Goal: Task Accomplishment & Management: Use online tool/utility

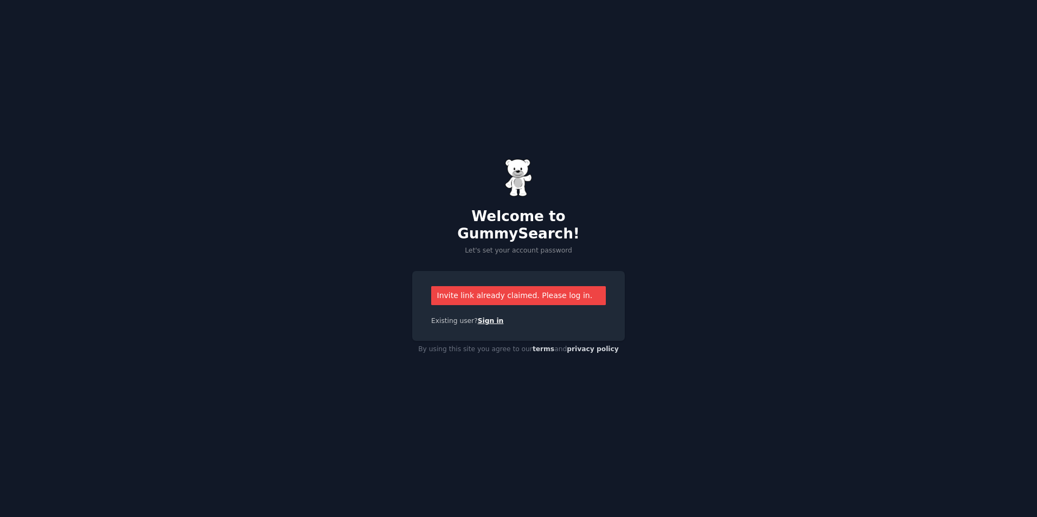
click at [483, 317] on link "Sign in" at bounding box center [491, 321] width 26 height 8
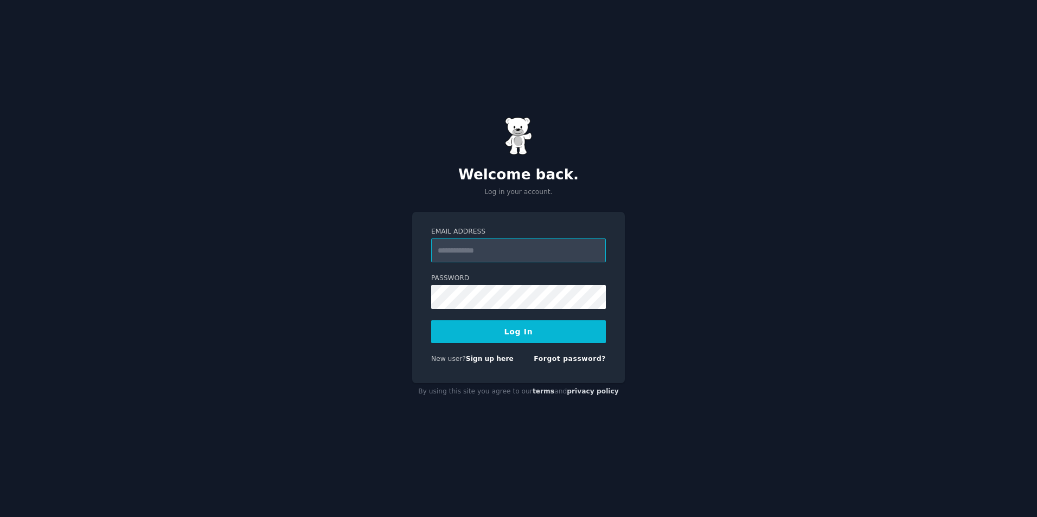
type input "**********"
click at [519, 333] on button "Log In" at bounding box center [518, 332] width 175 height 23
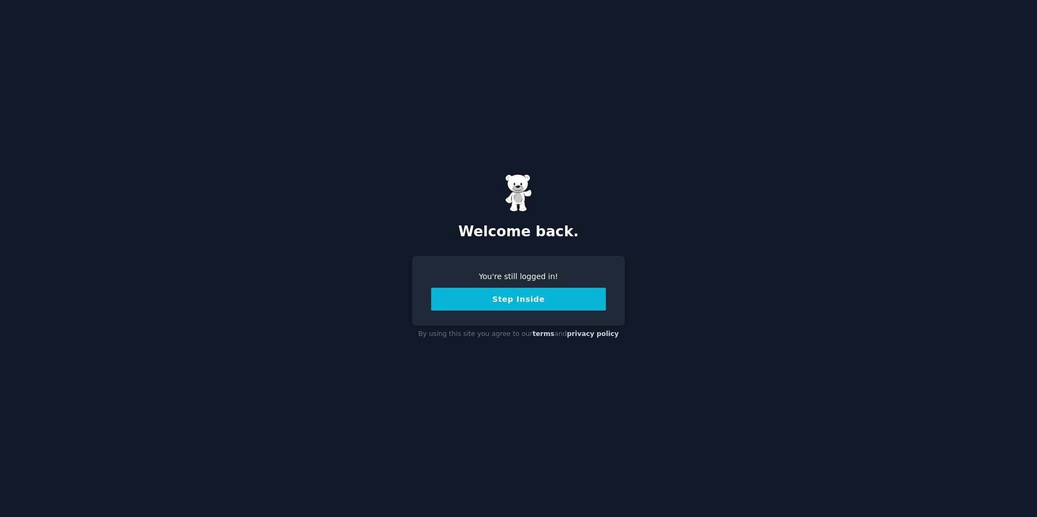
click at [511, 296] on button "Step Inside" at bounding box center [518, 299] width 175 height 23
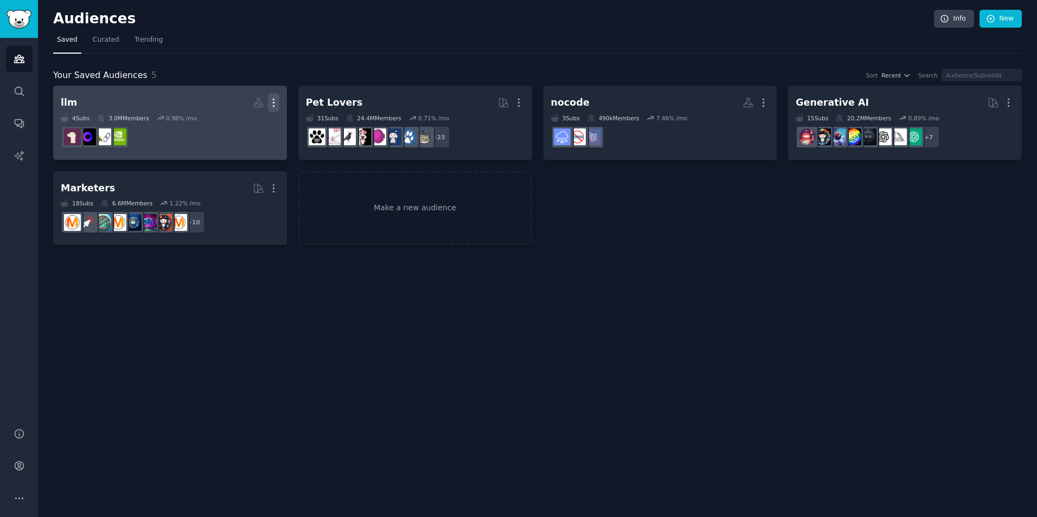
click at [274, 95] on button "More" at bounding box center [273, 102] width 11 height 19
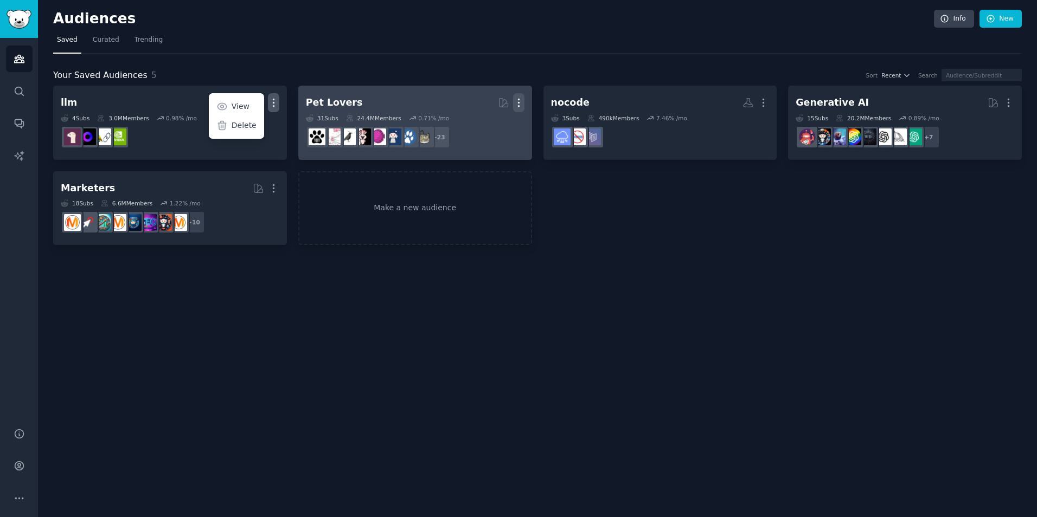
click at [517, 102] on icon "button" at bounding box center [518, 102] width 11 height 11
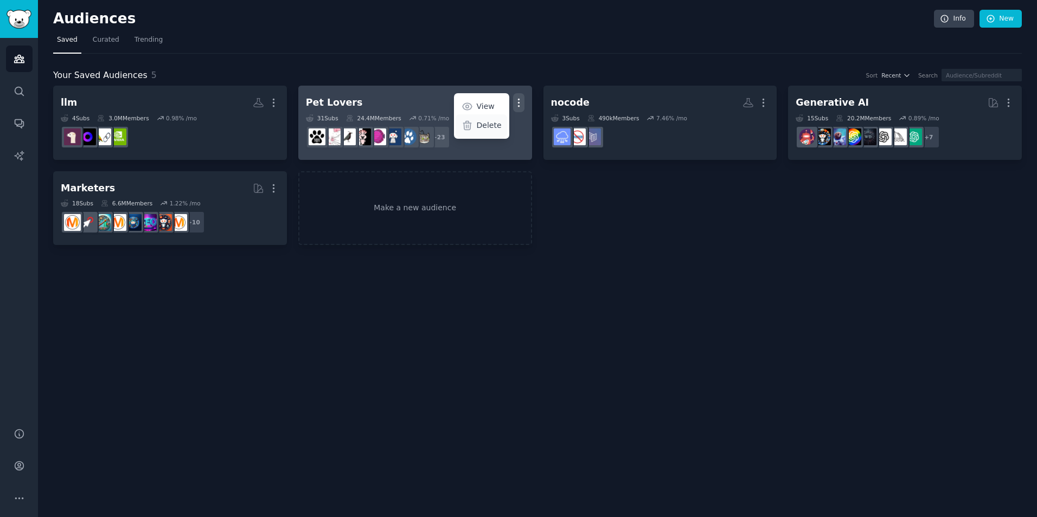
click at [488, 126] on p "Delete" at bounding box center [489, 125] width 25 height 11
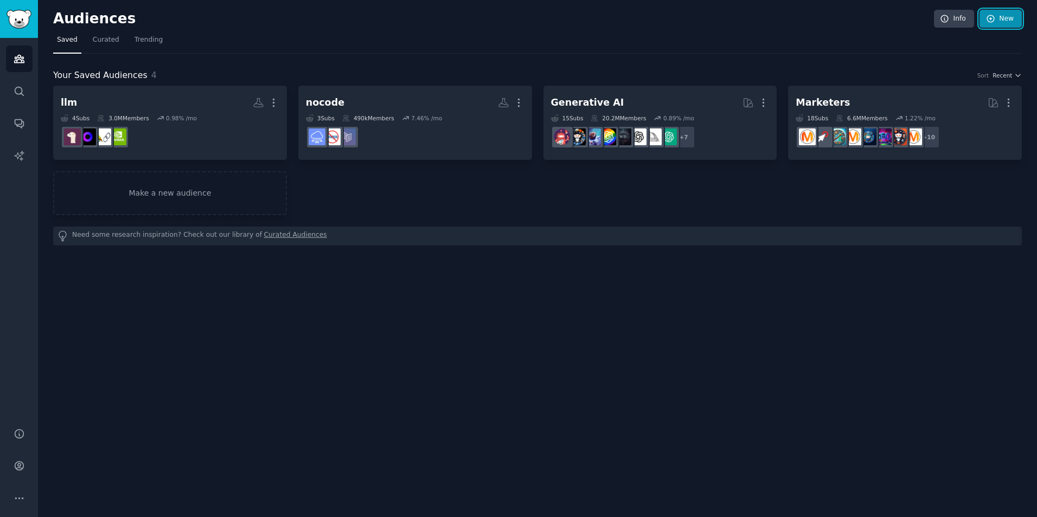
click at [1007, 21] on link "New" at bounding box center [1000, 19] width 42 height 18
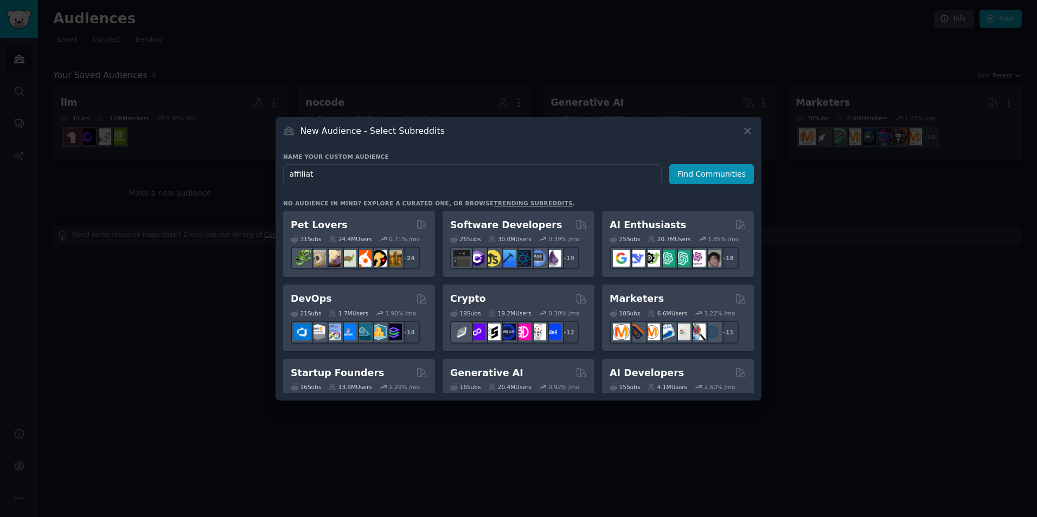
type input "affiliate"
click button "Find Communities" at bounding box center [711, 174] width 85 height 20
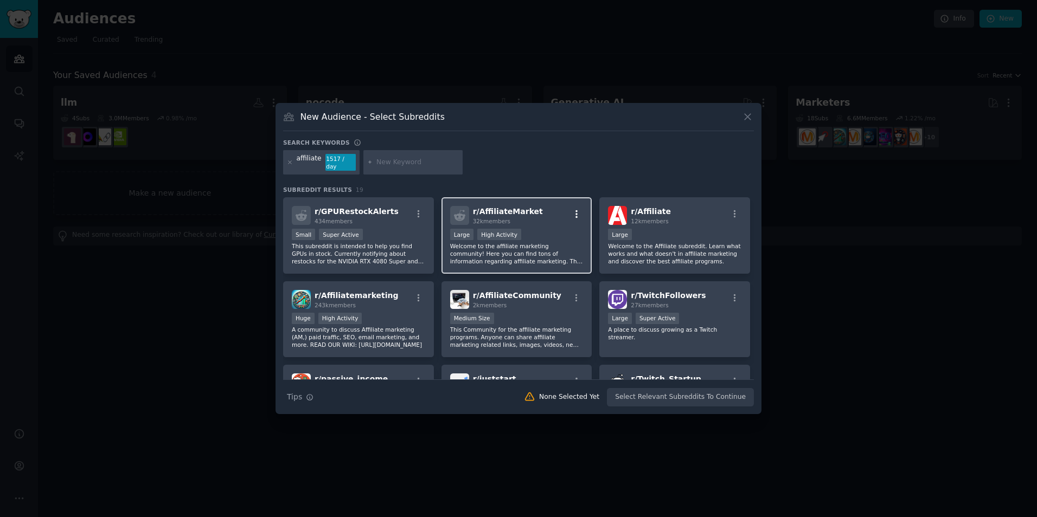
click at [572, 209] on icon "button" at bounding box center [577, 214] width 10 height 10
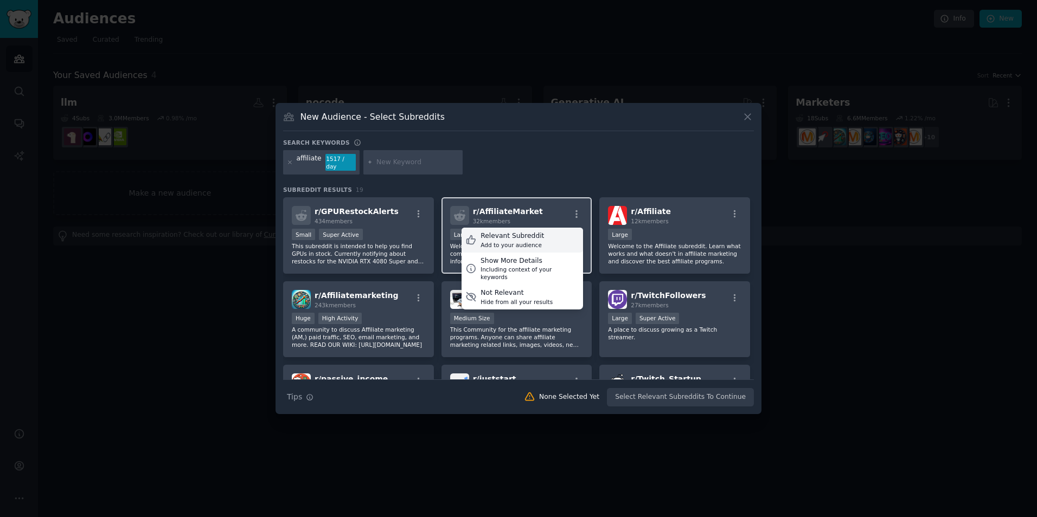
click at [542, 230] on div "Relevant Subreddit Add to your audience" at bounding box center [522, 240] width 121 height 25
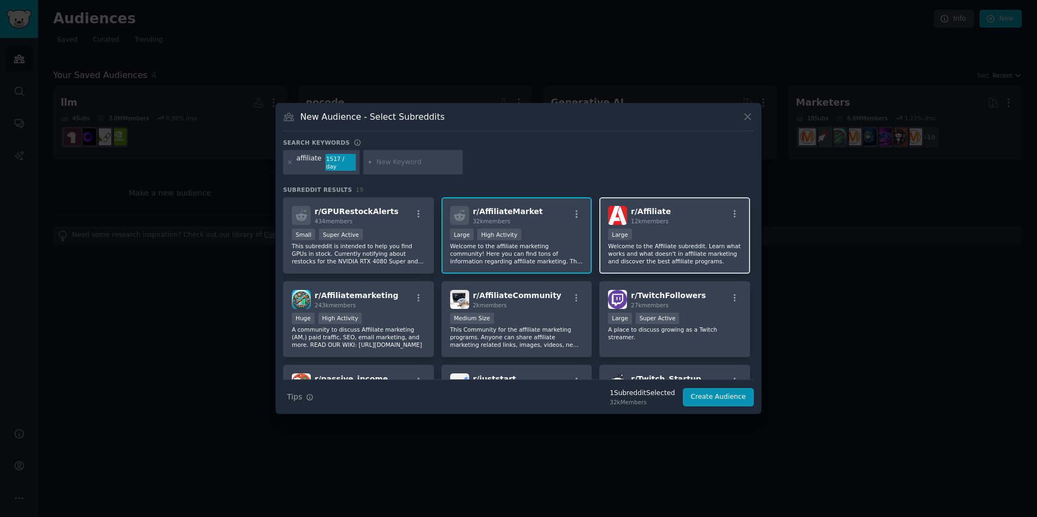
click at [625, 215] on div "r/ Affiliate 12k members" at bounding box center [674, 215] width 133 height 19
click at [369, 291] on span "r/ Affiliatemarketing" at bounding box center [357, 295] width 84 height 9
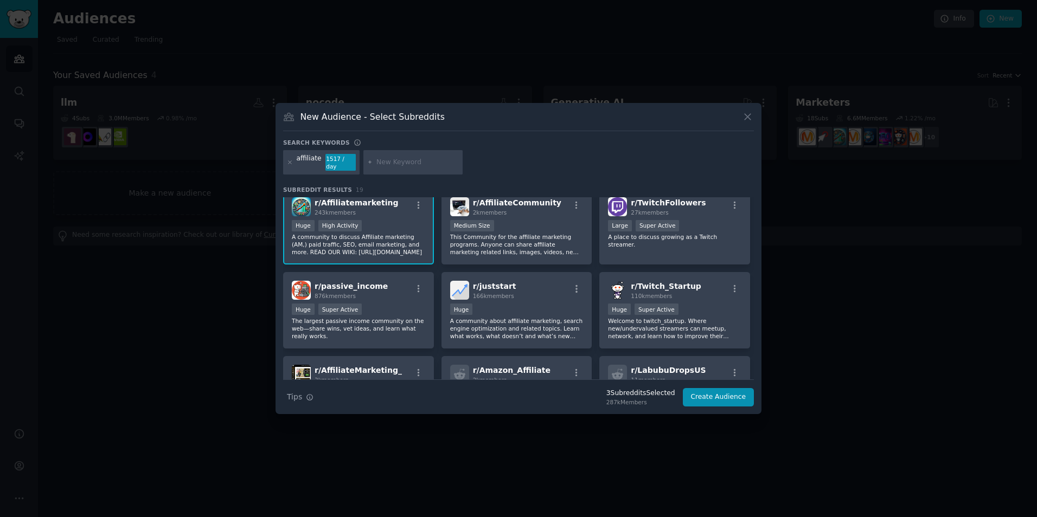
scroll to position [108, 0]
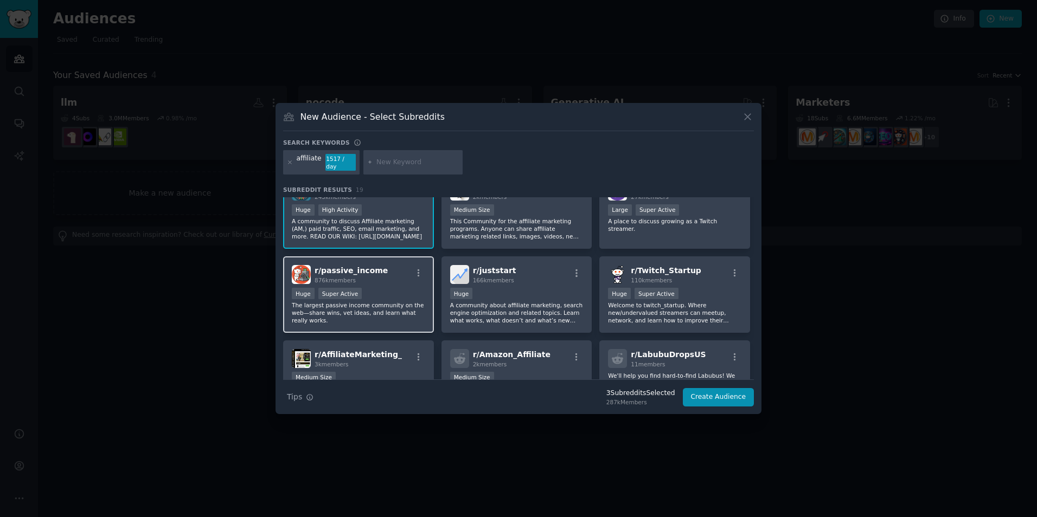
click at [386, 277] on div "r/ passive_income 876k members" at bounding box center [358, 274] width 133 height 19
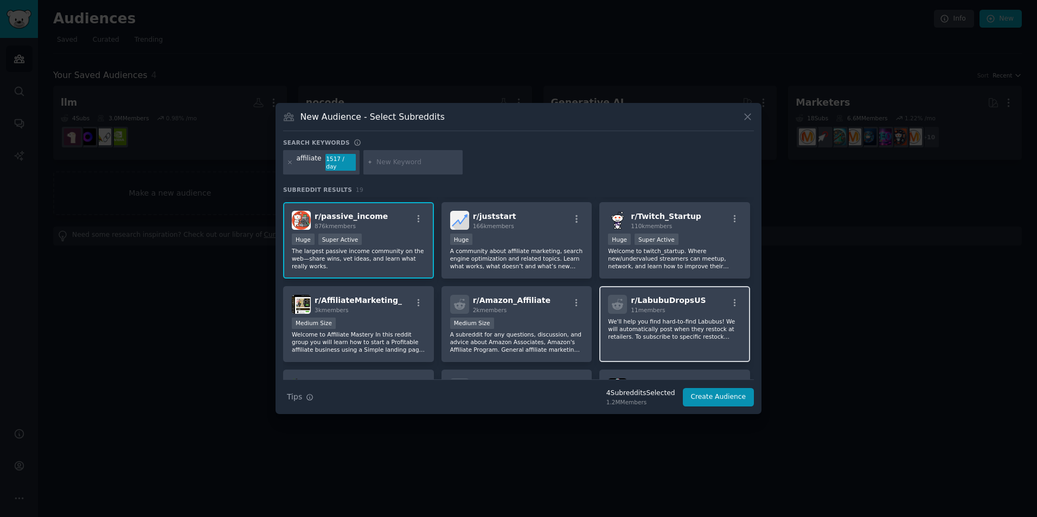
scroll to position [217, 0]
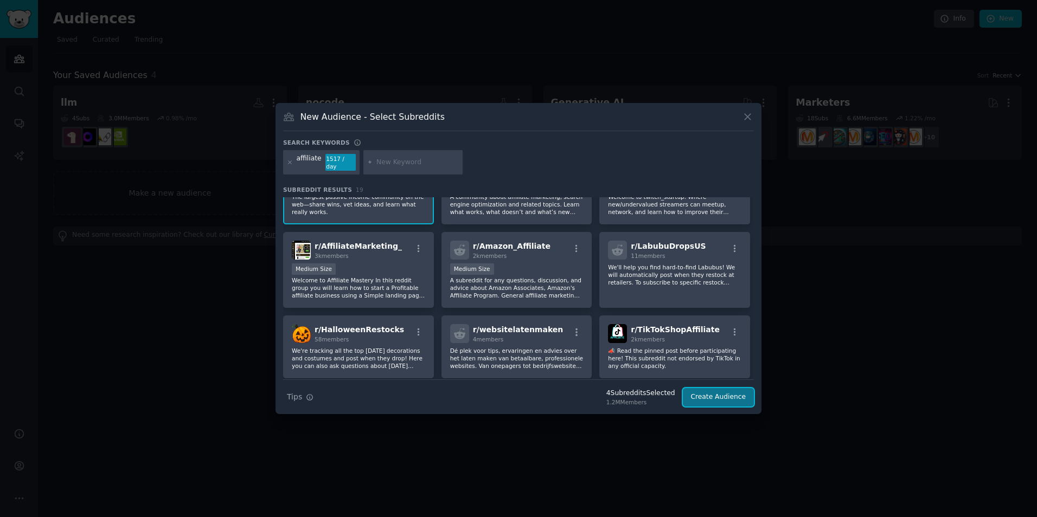
click at [722, 392] on button "Create Audience" at bounding box center [719, 397] width 72 height 18
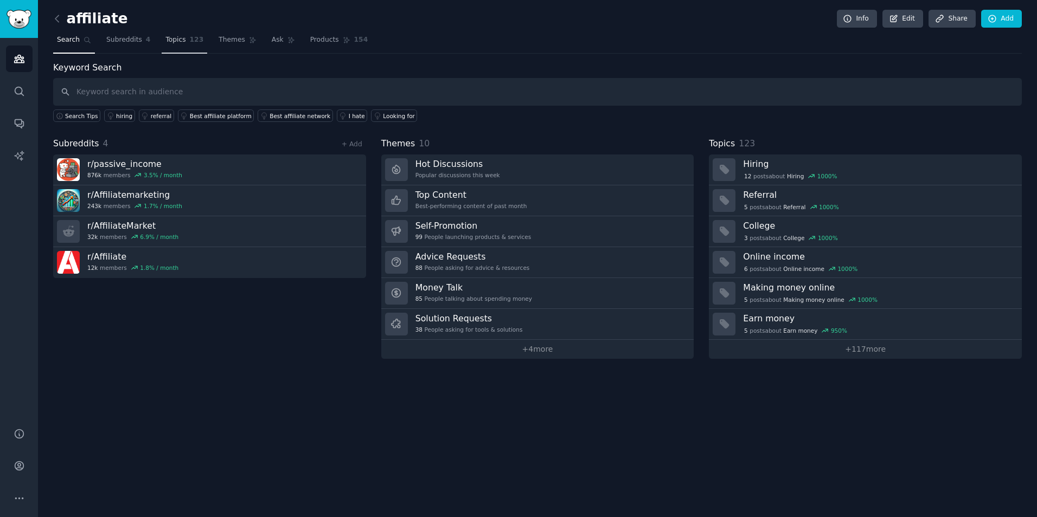
click at [175, 34] on link "Topics 123" at bounding box center [185, 42] width 46 height 22
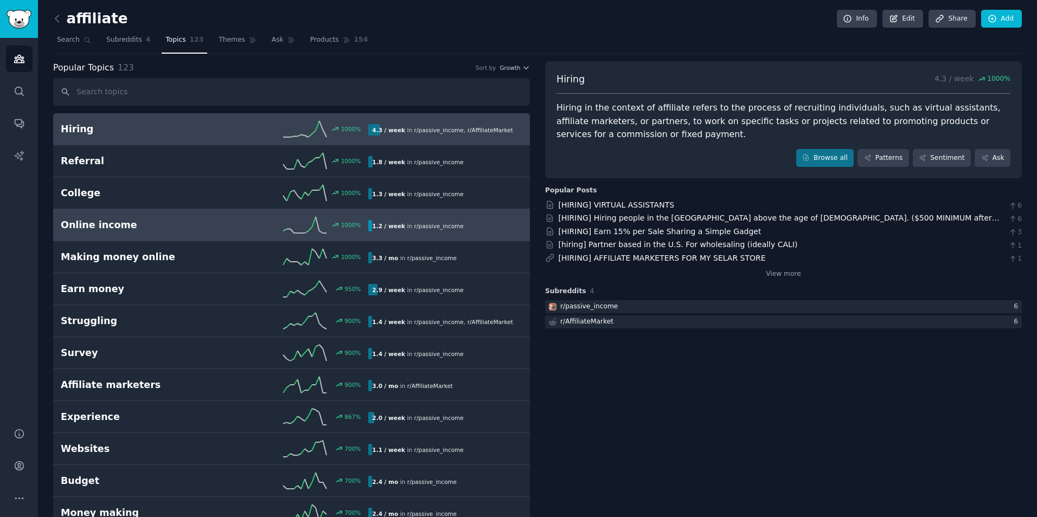
click at [161, 223] on h2 "Online income" at bounding box center [138, 226] width 154 height 14
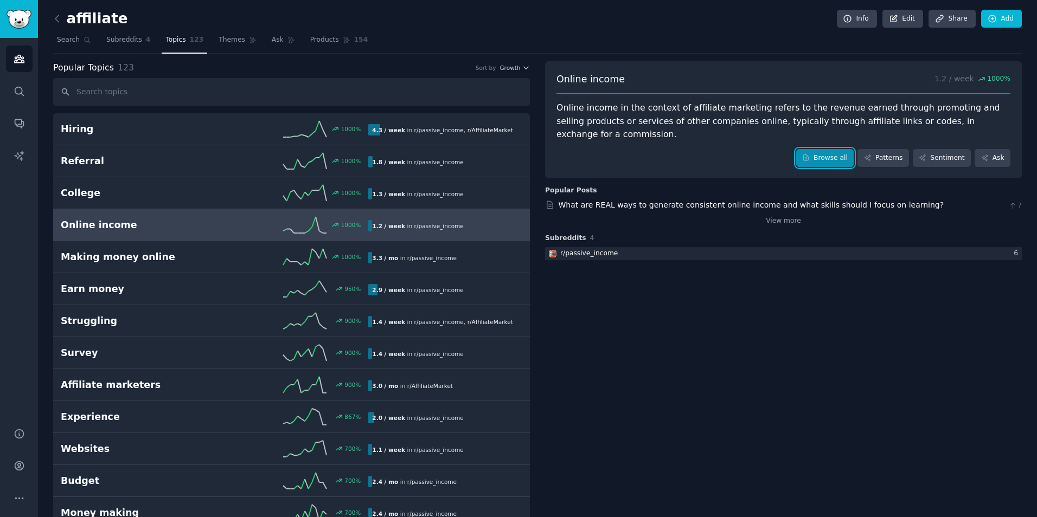
click at [830, 149] on link "Browse all" at bounding box center [825, 158] width 58 height 18
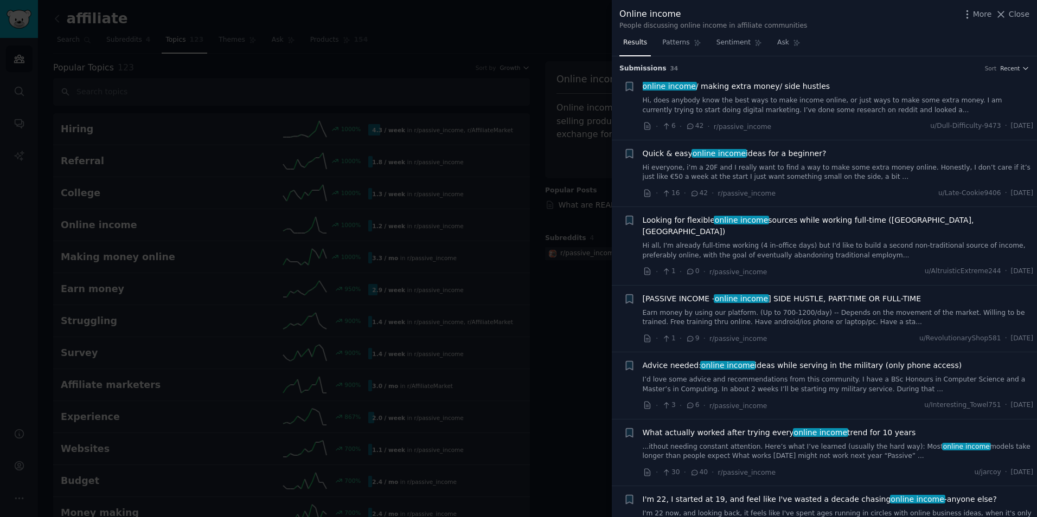
click at [415, 23] on div at bounding box center [518, 258] width 1037 height 517
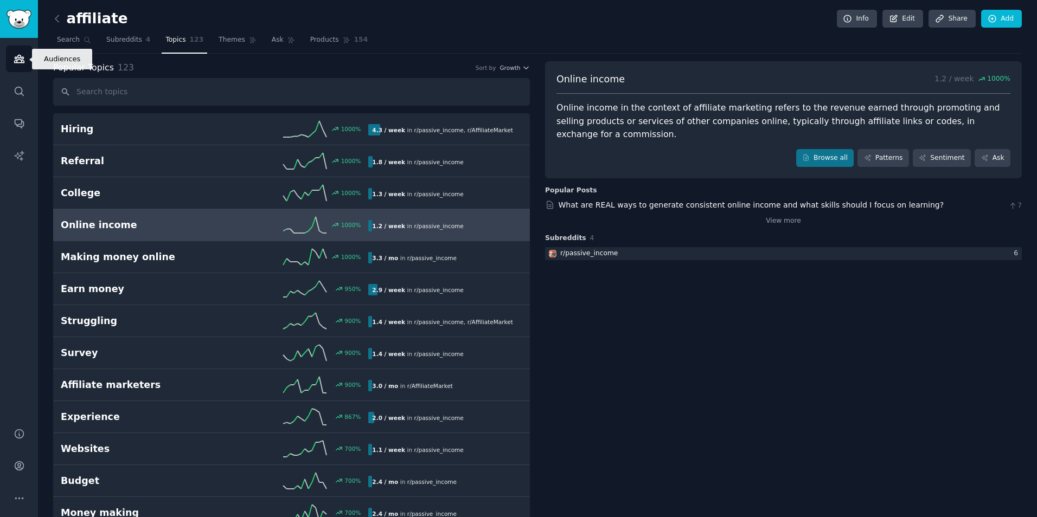
click at [14, 58] on icon "Sidebar" at bounding box center [19, 58] width 11 height 11
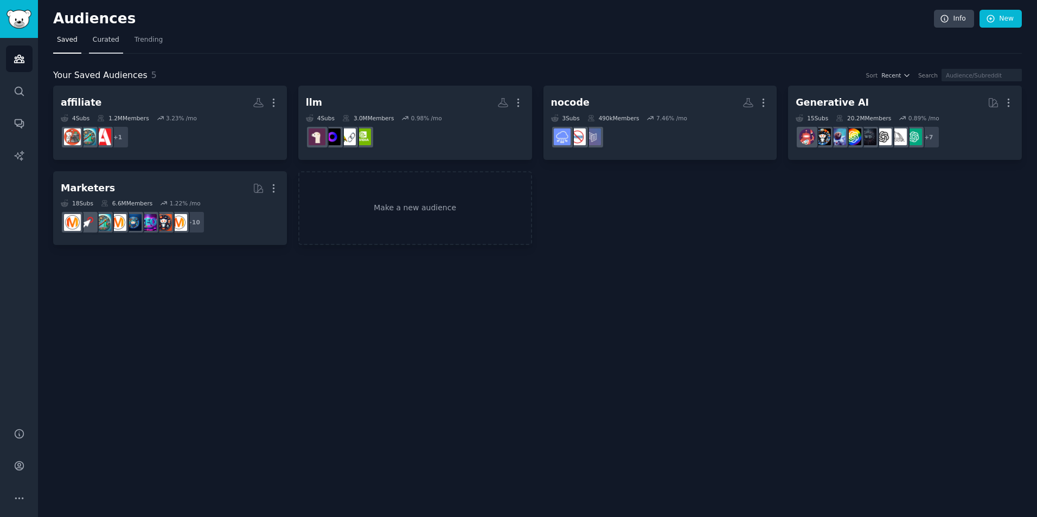
click at [102, 39] on span "Curated" at bounding box center [106, 40] width 27 height 10
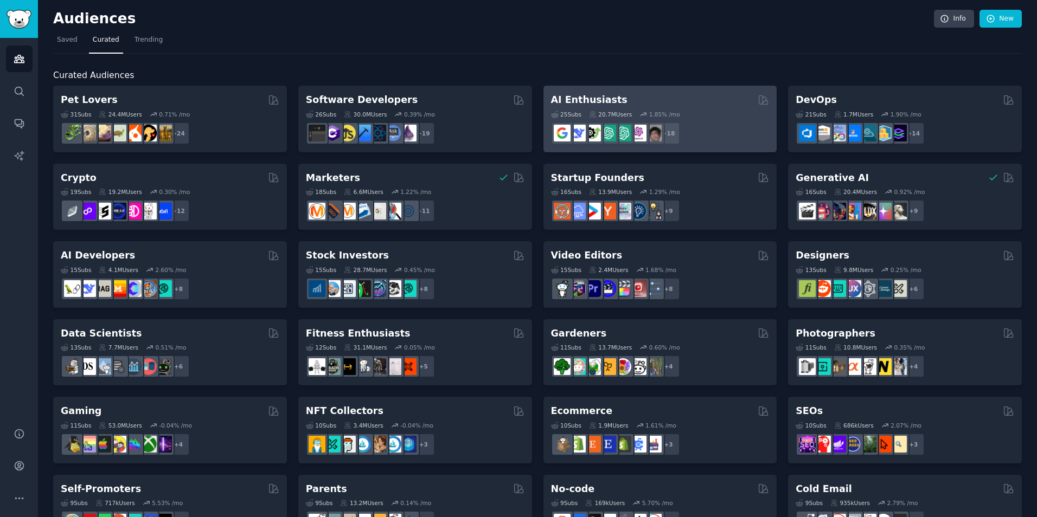
click at [585, 62] on div "Curated Audiences Pet Lovers Curated by GummySearch 31 Sub s 24.4M Users 0.71 %…" at bounding box center [537, 453] width 969 height 799
click at [584, 107] on div "25 Sub s 20.7M Users 1.85 % /mo + 18" at bounding box center [660, 126] width 219 height 38
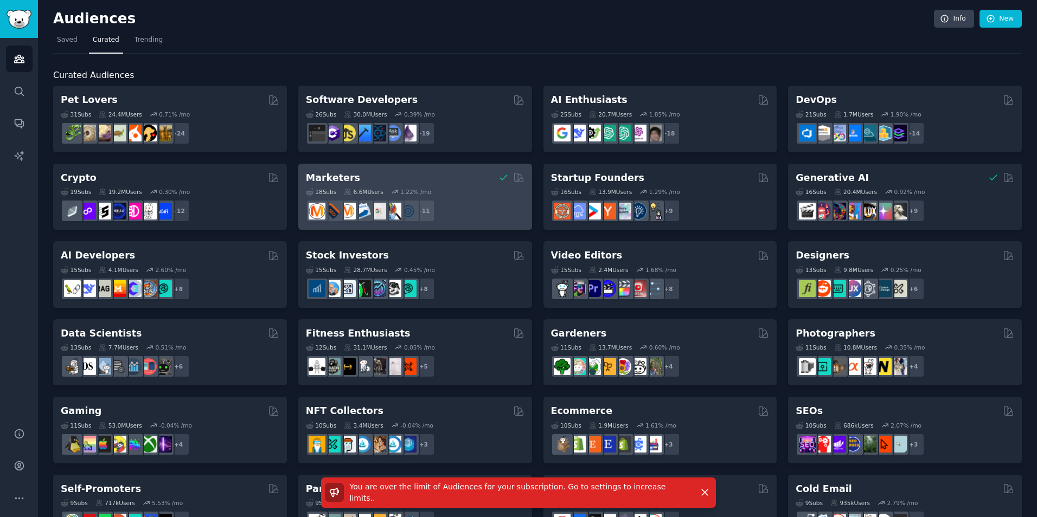
click at [376, 182] on div "Marketers" at bounding box center [415, 178] width 219 height 14
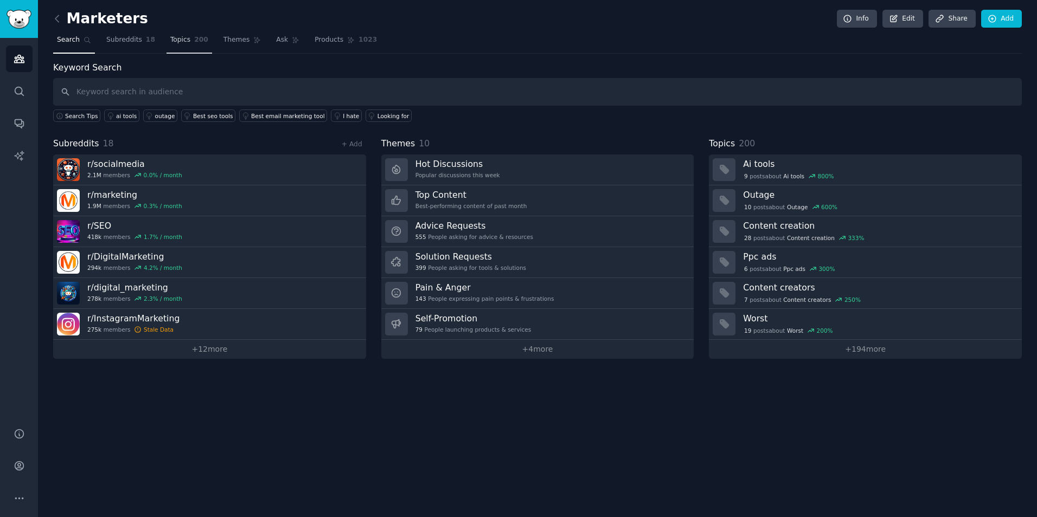
click at [178, 39] on span "Topics" at bounding box center [180, 40] width 20 height 10
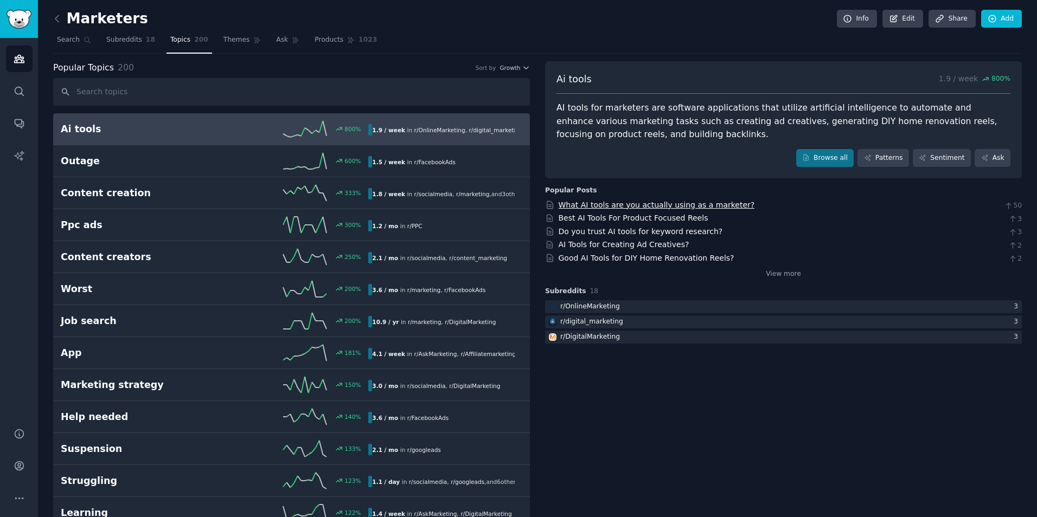
click at [647, 204] on link "What AI tools are you actually using as a marketer?" at bounding box center [657, 205] width 196 height 9
